Goal: Task Accomplishment & Management: Use online tool/utility

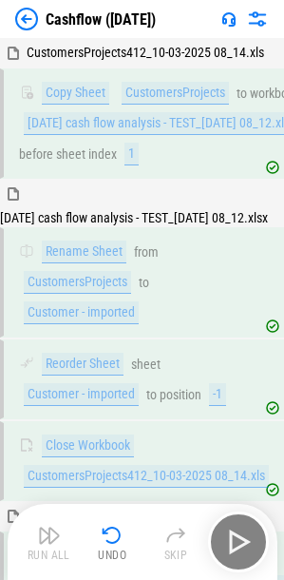
scroll to position [1490, 0]
